Goal: Information Seeking & Learning: Learn about a topic

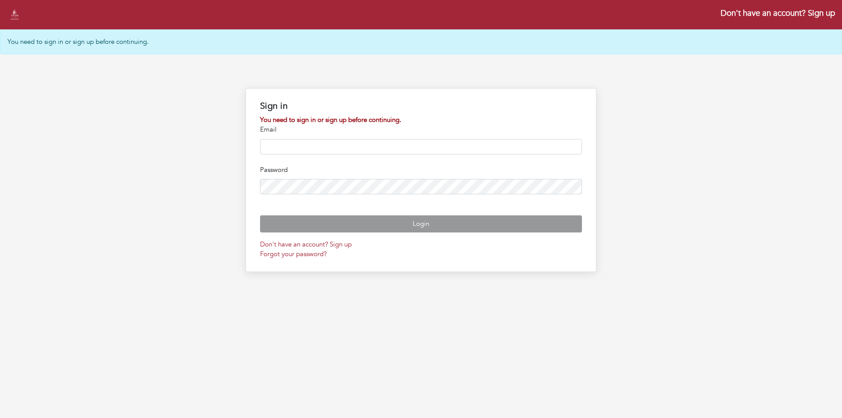
type input "**********"
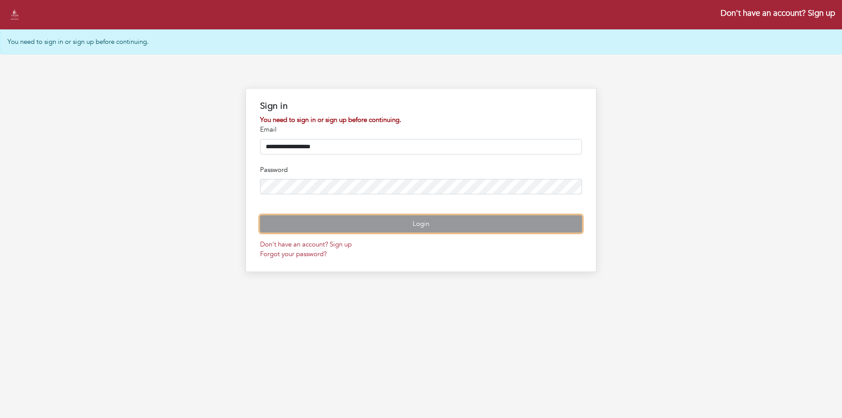
click at [426, 226] on button "Login" at bounding box center [421, 223] width 322 height 17
click at [400, 232] on button "Login" at bounding box center [421, 223] width 322 height 17
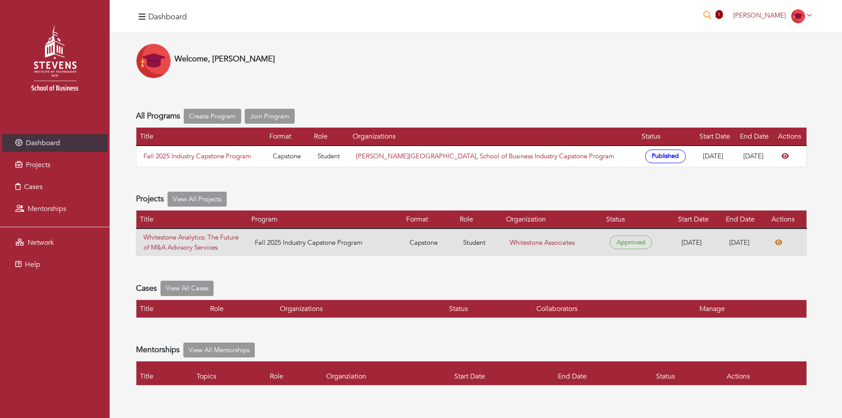
click at [782, 241] on icon at bounding box center [777, 242] width 7 height 6
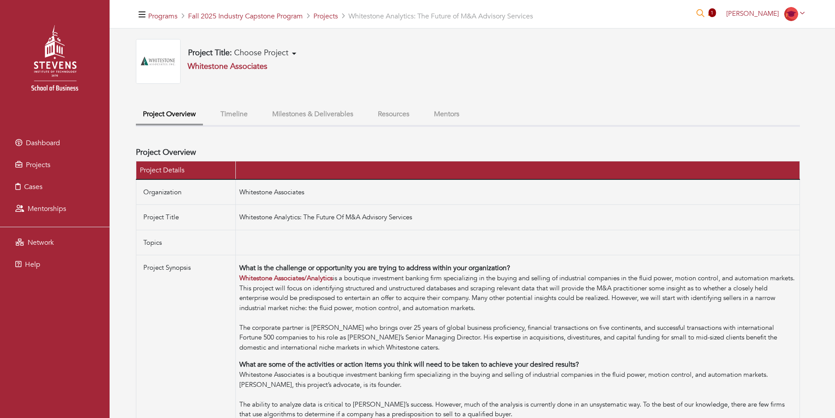
click at [212, 108] on ul "Project Overview Timeline Milestones & Deliverables Resources Mentors" at bounding box center [468, 116] width 664 height 22
click at [229, 115] on button "Timeline" at bounding box center [233, 114] width 41 height 19
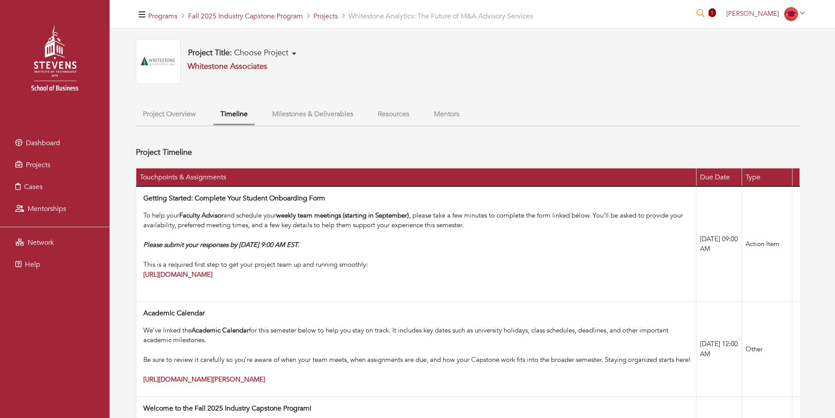
scroll to position [219, 0]
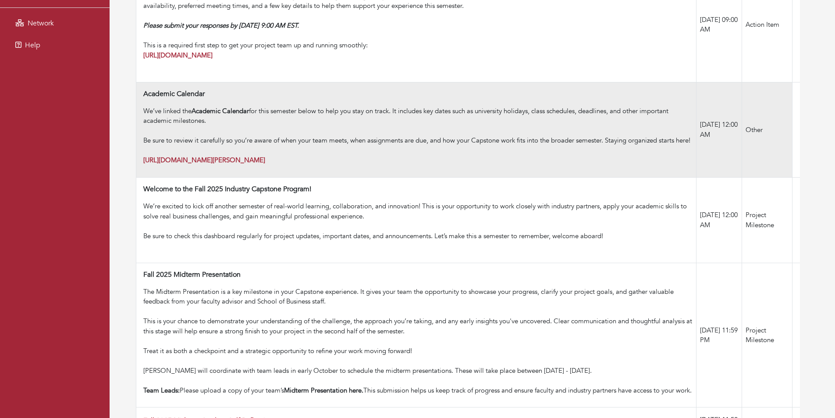
click at [410, 165] on div "Be sure to review it carefully so you’re aware of when your team meets, when as…" at bounding box center [417, 150] width 549 height 30
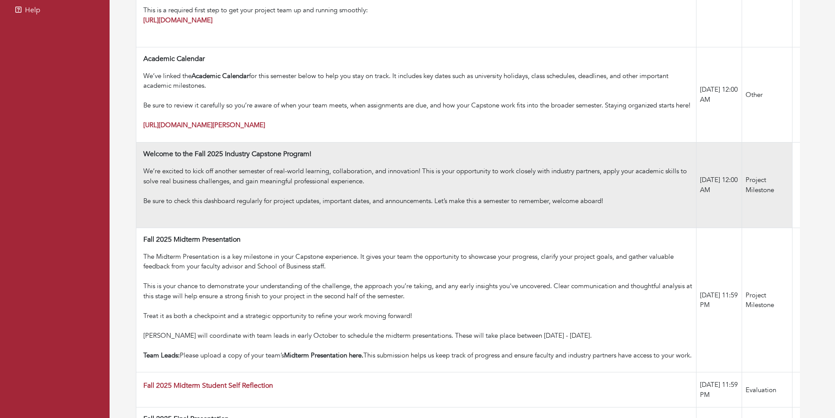
scroll to position [35, 0]
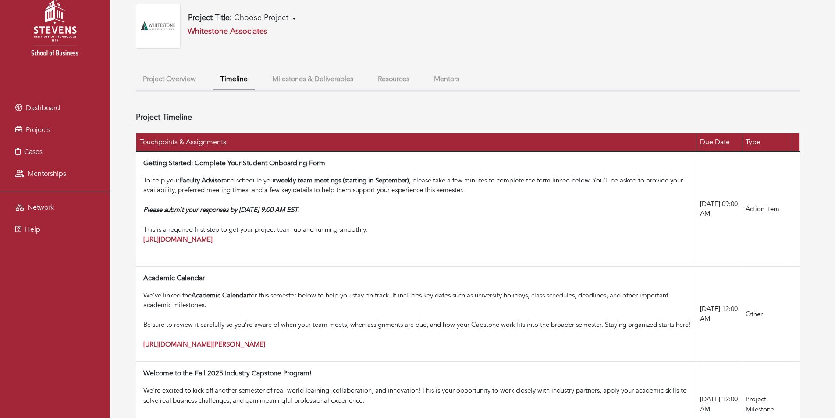
click at [313, 80] on button "Milestones & Deliverables" at bounding box center [312, 79] width 95 height 19
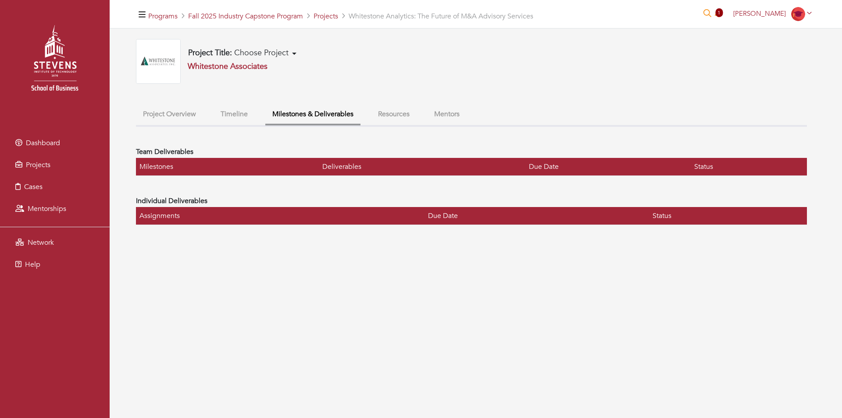
click at [168, 113] on button "Project Overview" at bounding box center [169, 114] width 67 height 19
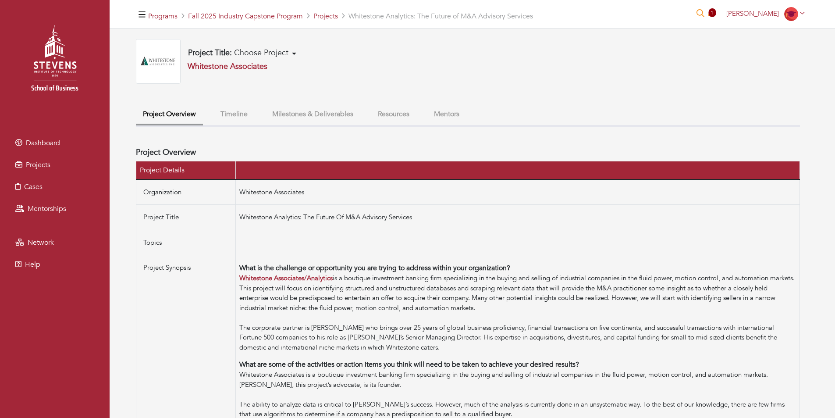
drag, startPoint x: 122, startPoint y: 67, endPoint x: 106, endPoint y: 66, distance: 16.2
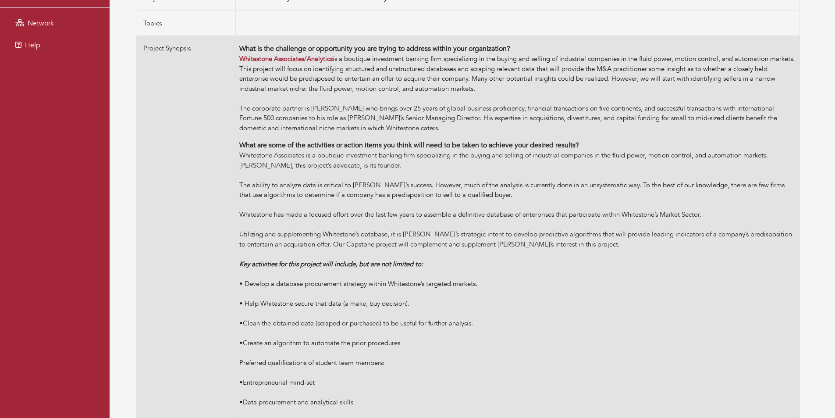
click at [532, 285] on div "• Develop a database procurement strategy within Whitestone’s targeted markets." at bounding box center [517, 284] width 557 height 10
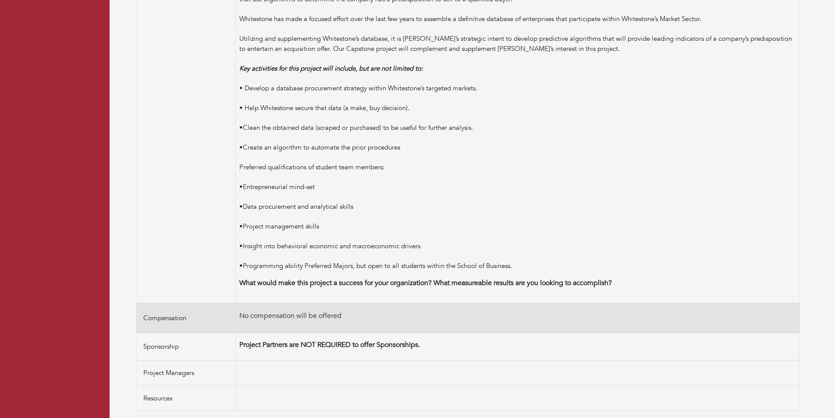
scroll to position [0, 0]
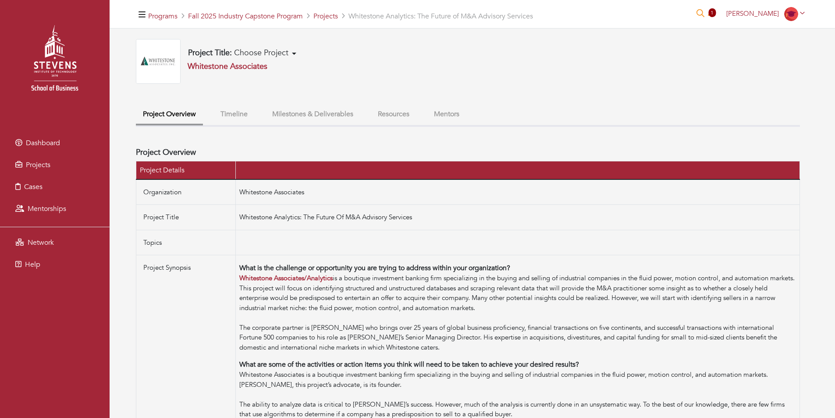
click at [407, 111] on button "Resources" at bounding box center [394, 114] width 46 height 19
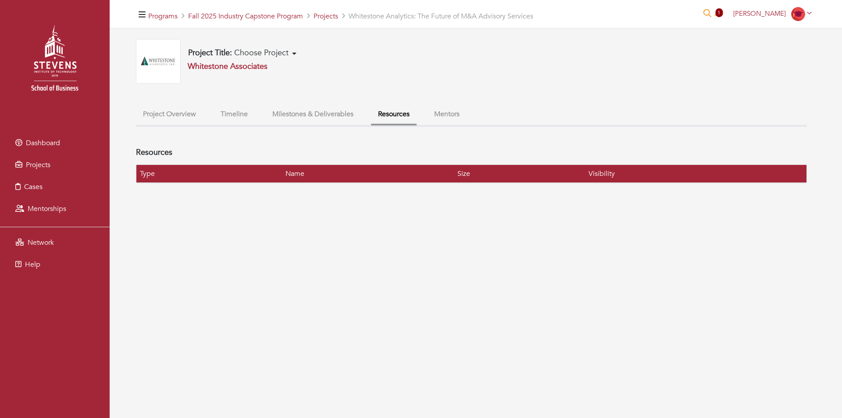
click at [230, 117] on button "Timeline" at bounding box center [233, 114] width 41 height 19
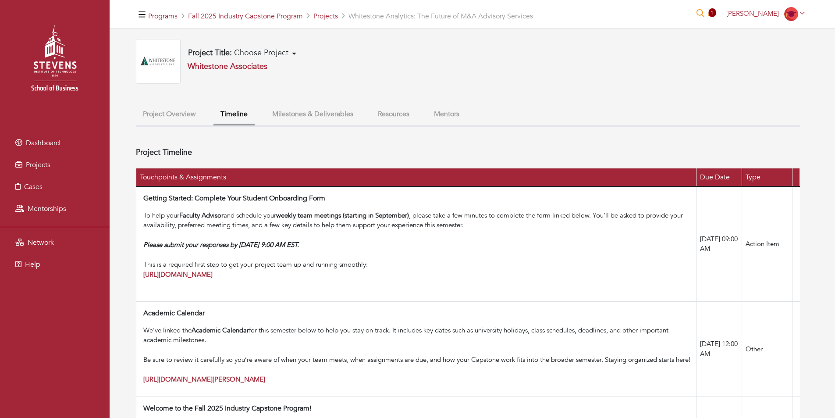
click at [337, 118] on button "Milestones & Deliverables" at bounding box center [312, 114] width 95 height 19
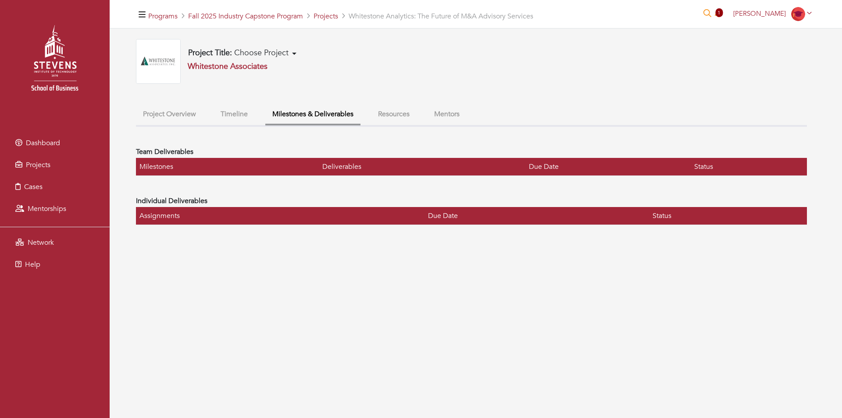
click at [391, 112] on button "Resources" at bounding box center [394, 114] width 46 height 19
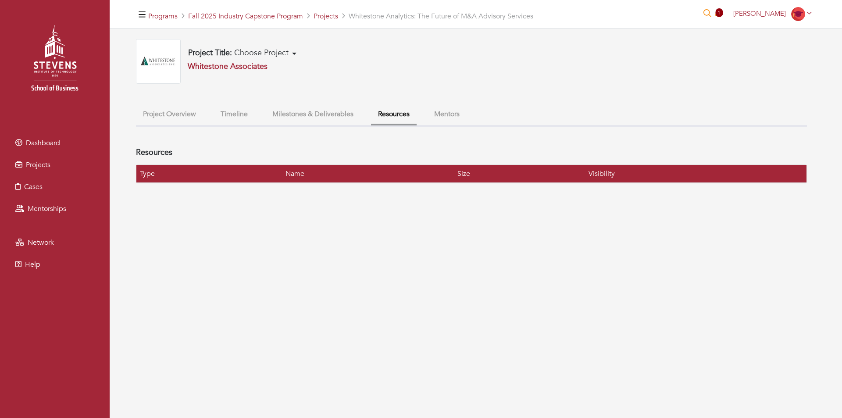
click at [435, 109] on button "Mentors" at bounding box center [446, 114] width 39 height 19
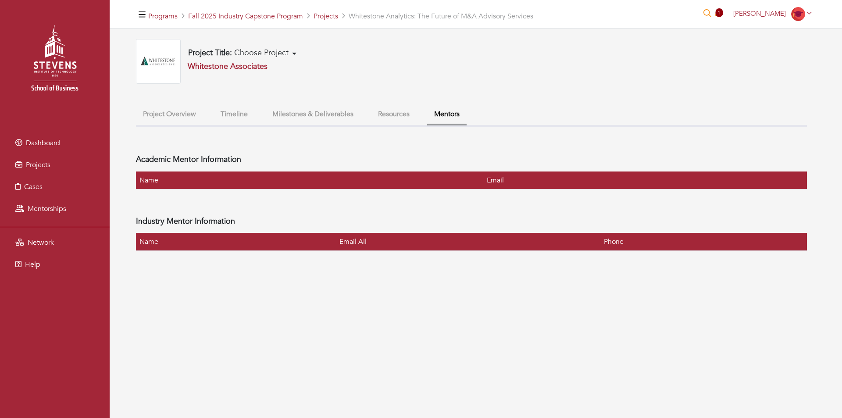
drag, startPoint x: 175, startPoint y: 118, endPoint x: 191, endPoint y: 118, distance: 16.2
click at [175, 118] on button "Project Overview" at bounding box center [169, 114] width 67 height 19
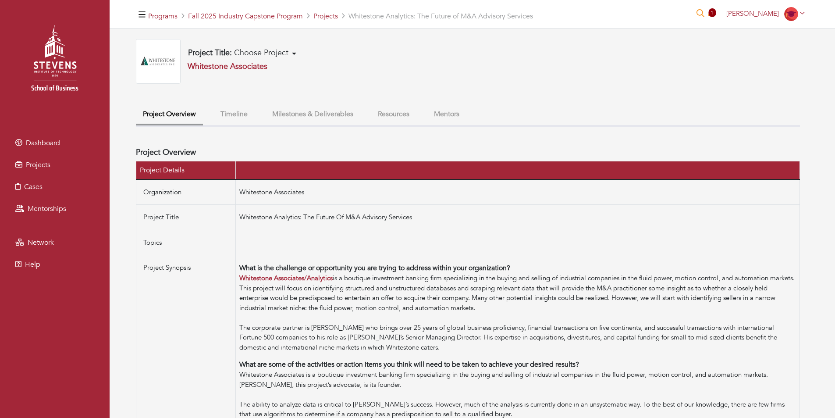
click at [455, 118] on button "Mentors" at bounding box center [446, 114] width 39 height 19
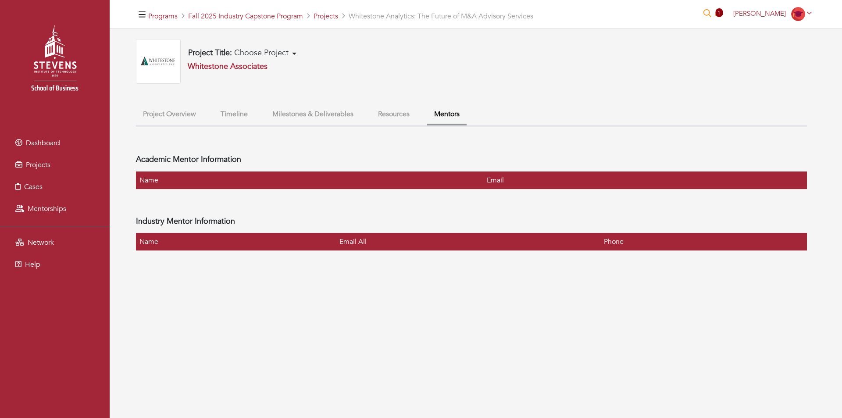
click at [380, 114] on button "Resources" at bounding box center [394, 114] width 46 height 19
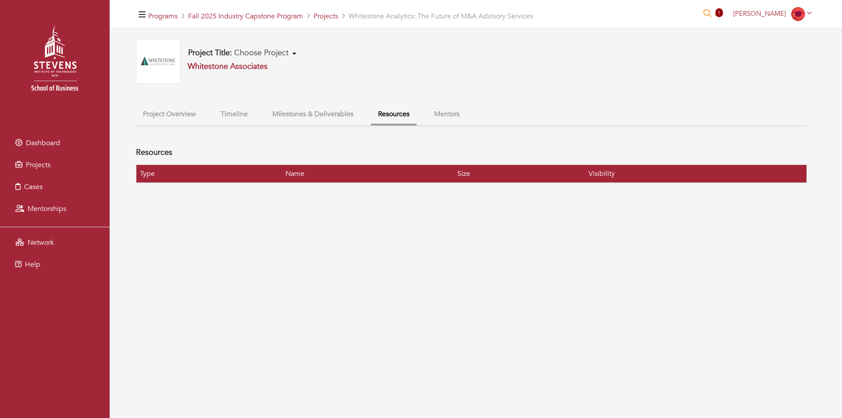
click at [315, 110] on button "Milestones & Deliverables" at bounding box center [312, 114] width 95 height 19
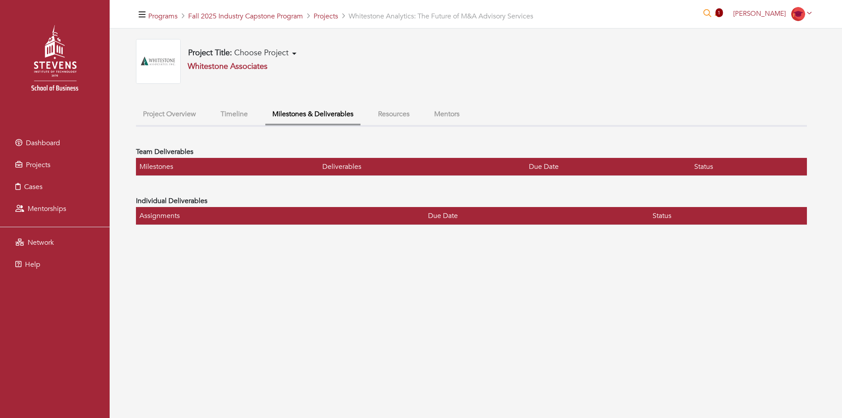
click at [244, 109] on button "Timeline" at bounding box center [233, 114] width 41 height 19
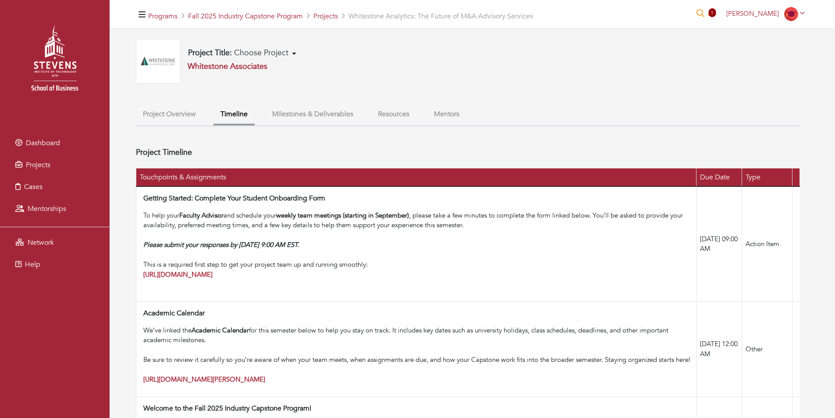
click at [191, 112] on button "Project Overview" at bounding box center [169, 114] width 67 height 19
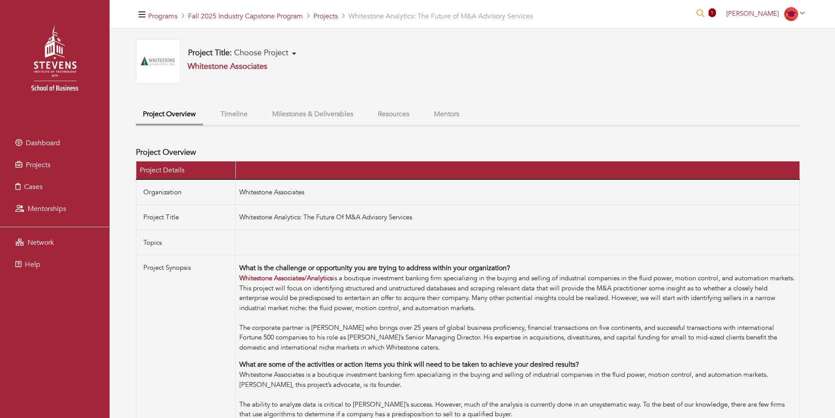
click at [236, 115] on button "Timeline" at bounding box center [233, 114] width 41 height 19
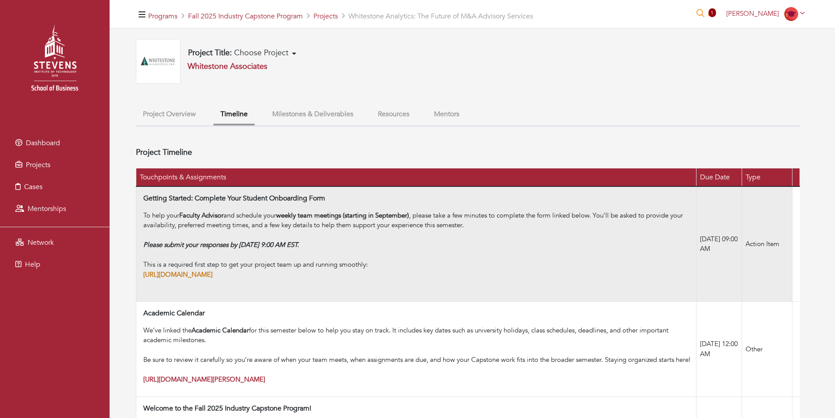
click at [210, 273] on strong "https://forms.office.com/r/USS7WcBcEw" at bounding box center [177, 274] width 69 height 9
